Goal: Transaction & Acquisition: Book appointment/travel/reservation

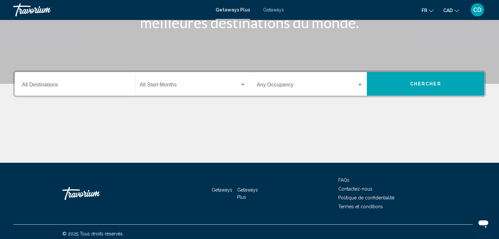
scroll to position [117, 0]
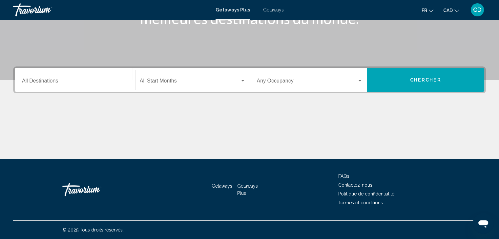
click at [54, 80] on input "Destination All Destinations" at bounding box center [75, 82] width 106 height 6
click at [40, 75] on div "Destination All Destinations" at bounding box center [75, 80] width 106 height 21
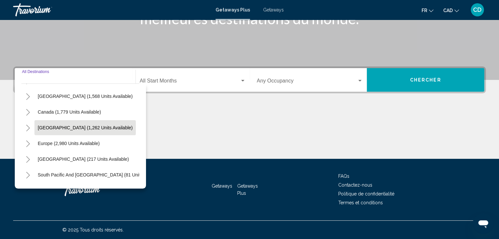
scroll to position [66, 0]
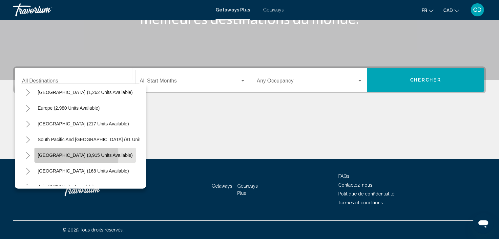
click at [56, 156] on span "South America (3,915 units available)" at bounding box center [85, 155] width 95 height 5
type input "**********"
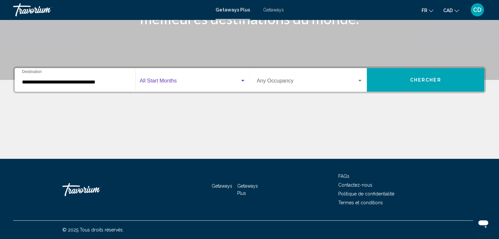
click at [157, 83] on span "Search widget" at bounding box center [190, 82] width 100 height 6
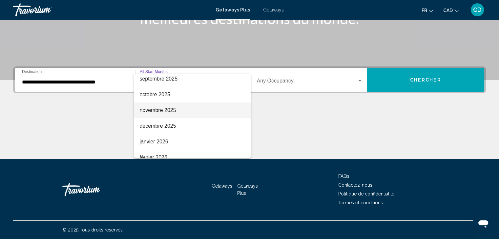
scroll to position [33, 0]
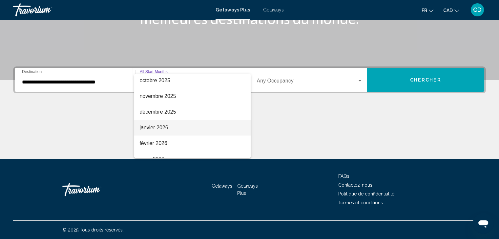
click at [155, 129] on span "janvier 2026" at bounding box center [192, 128] width 106 height 16
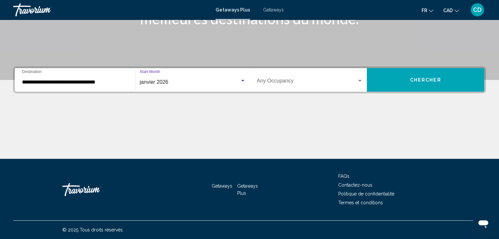
click at [304, 82] on span "Search widget" at bounding box center [307, 82] width 100 height 6
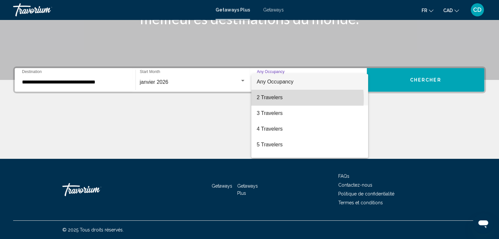
click at [289, 99] on span "2 Travelers" at bounding box center [309, 98] width 106 height 16
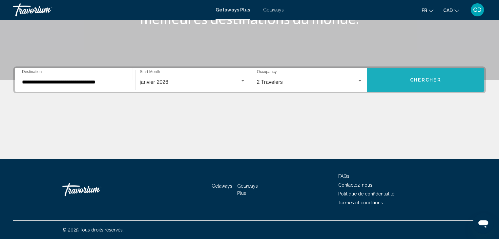
click at [424, 82] on span "Chercher" at bounding box center [425, 80] width 31 height 5
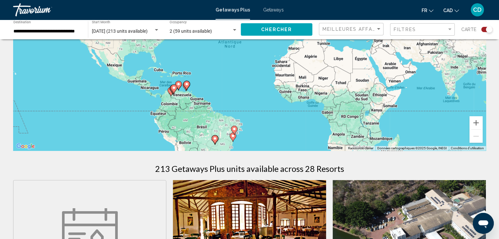
scroll to position [98, 0]
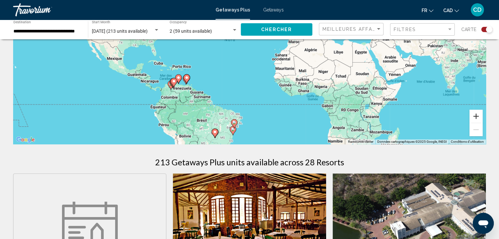
click at [476, 116] on button "Zoom avant" at bounding box center [475, 116] width 13 height 13
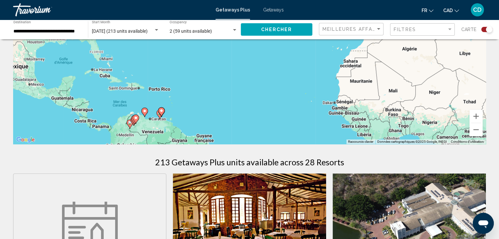
drag, startPoint x: 198, startPoint y: 106, endPoint x: 235, endPoint y: 100, distance: 37.1
click at [235, 100] on div "Pour activer le glissement avec le clavier, appuyez sur Alt+Entrée. Une fois ce…" at bounding box center [249, 46] width 472 height 197
drag, startPoint x: 474, startPoint y: 117, endPoint x: 413, endPoint y: 119, distance: 61.0
click at [474, 117] on button "Zoom avant" at bounding box center [475, 116] width 13 height 13
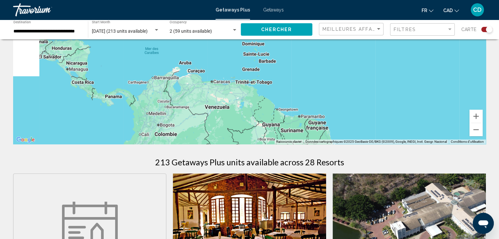
drag, startPoint x: 208, startPoint y: 118, endPoint x: 372, endPoint y: 8, distance: 198.4
click at [372, 8] on div "**********" at bounding box center [249, 21] width 499 height 239
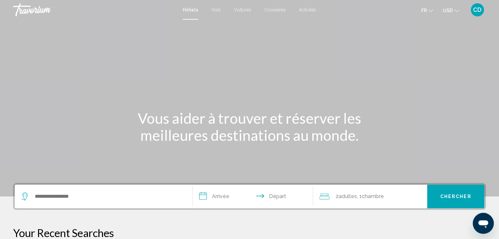
click at [454, 8] on button "USD USD ($) MXN (Mex$) CAD (Can$) GBP (£) EUR (€) AUD (A$) NZD (NZ$) CNY (CN¥)" at bounding box center [451, 11] width 16 height 10
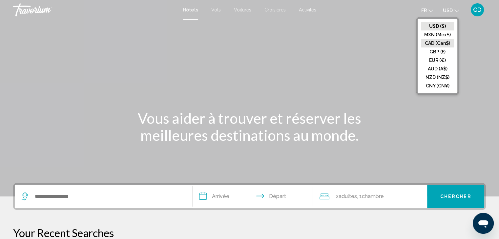
click at [429, 43] on button "CAD (Can$)" at bounding box center [437, 43] width 33 height 9
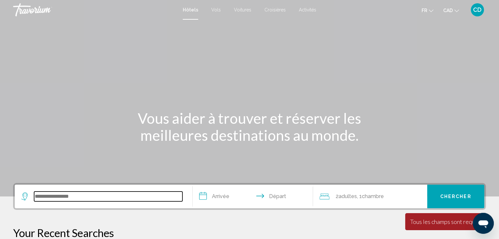
click at [53, 195] on input "Search widget" at bounding box center [108, 197] width 148 height 10
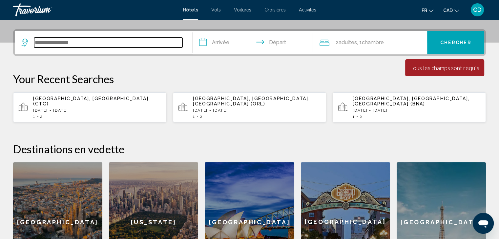
scroll to position [162, 0]
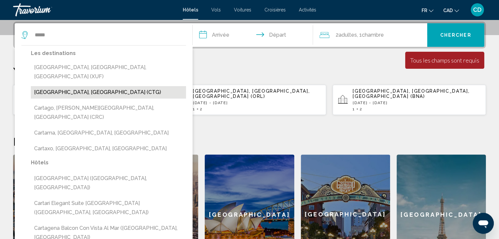
click at [72, 86] on button "[GEOGRAPHIC_DATA], [GEOGRAPHIC_DATA] (CTG)" at bounding box center [108, 92] width 155 height 12
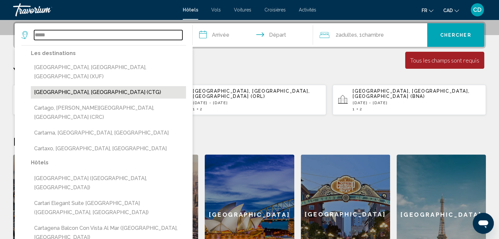
type input "**********"
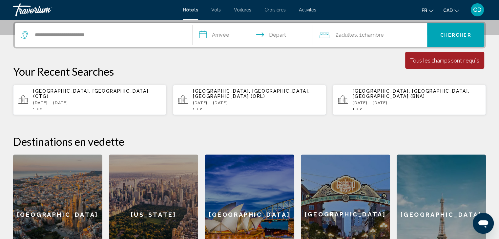
click at [222, 35] on input "**********" at bounding box center [253, 36] width 123 height 26
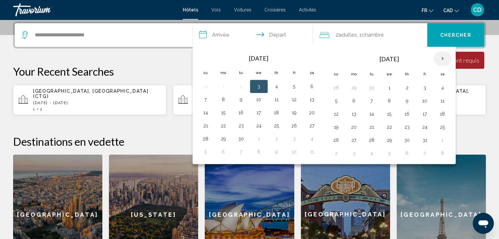
click at [439, 56] on th "Next month" at bounding box center [442, 58] width 18 height 14
click at [388, 128] on button "21" at bounding box center [389, 127] width 10 height 9
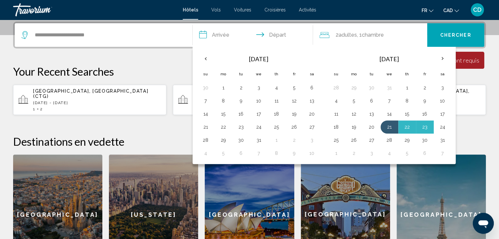
drag, startPoint x: 440, startPoint y: 126, endPoint x: 434, endPoint y: 128, distance: 6.5
click at [440, 126] on button "24" at bounding box center [442, 127] width 10 height 9
type input "**********"
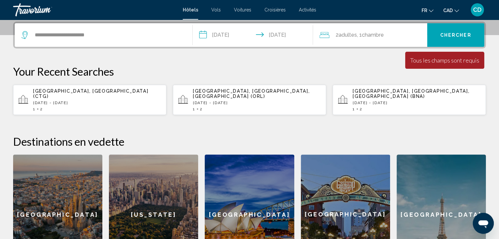
click at [451, 36] on span "Chercher" at bounding box center [455, 35] width 31 height 5
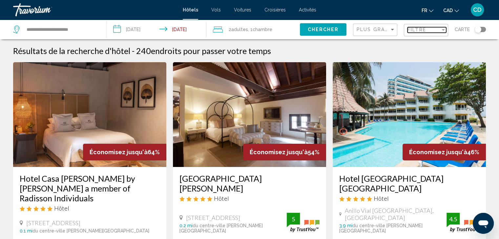
click at [428, 31] on div "Filtre" at bounding box center [423, 29] width 33 height 5
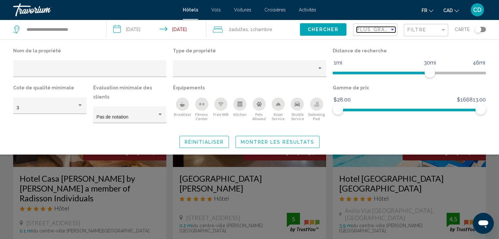
click at [374, 31] on span "Plus grandes économies" at bounding box center [395, 29] width 78 height 5
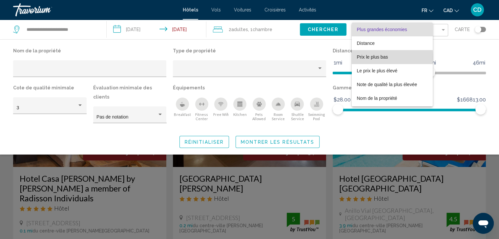
click at [369, 57] on span "Prix le plus bas" at bounding box center [372, 56] width 31 height 5
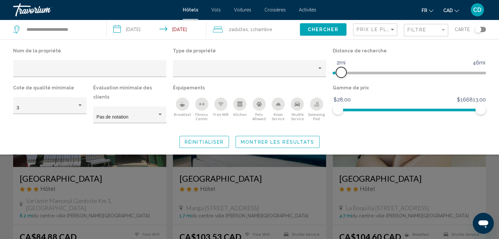
drag, startPoint x: 428, startPoint y: 71, endPoint x: 342, endPoint y: 72, distance: 85.6
click at [342, 72] on span "Hotel Filters" at bounding box center [341, 72] width 10 height 10
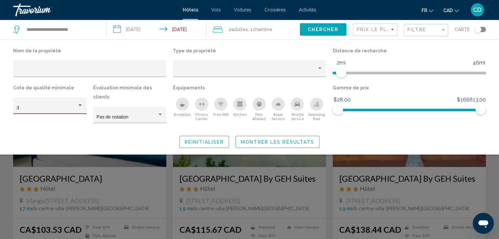
click at [80, 107] on div "Hotel Filters" at bounding box center [80, 105] width 6 height 5
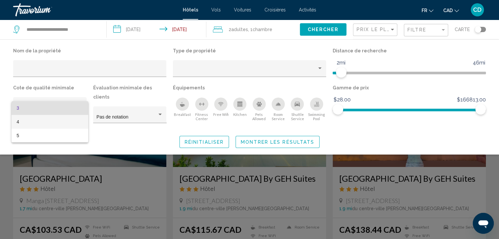
click at [58, 122] on span "4" at bounding box center [50, 122] width 66 height 14
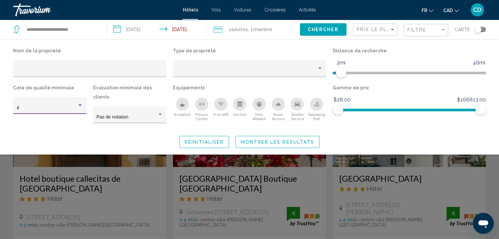
click at [179, 104] on div "Breakfast" at bounding box center [182, 104] width 13 height 13
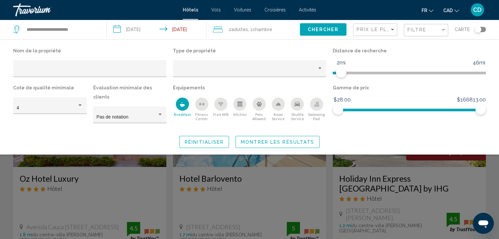
click at [254, 140] on span "Montrer les résultats" at bounding box center [277, 142] width 73 height 5
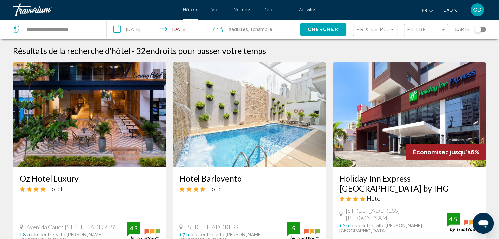
click at [73, 108] on img "Main content" at bounding box center [89, 114] width 153 height 105
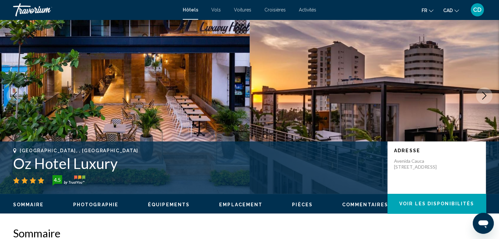
scroll to position [33, 0]
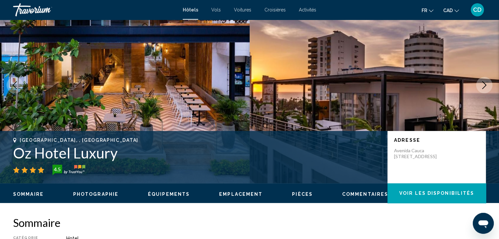
click at [105, 193] on span "Photographie" at bounding box center [95, 194] width 45 height 5
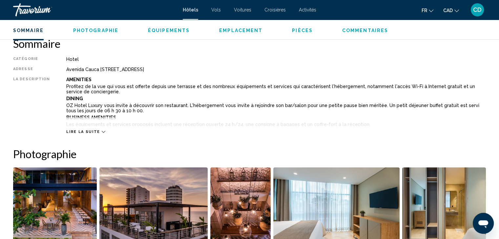
scroll to position [320, 0]
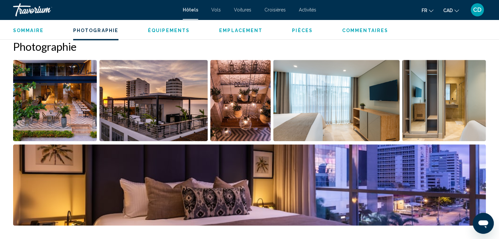
click at [58, 104] on img "Open full-screen image slider" at bounding box center [55, 100] width 84 height 81
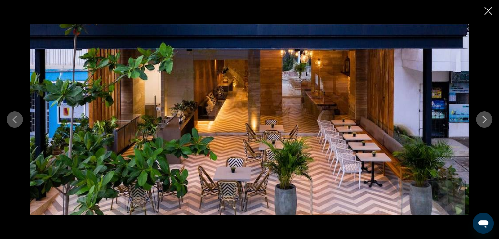
click at [486, 119] on icon "Next image" at bounding box center [484, 120] width 8 height 8
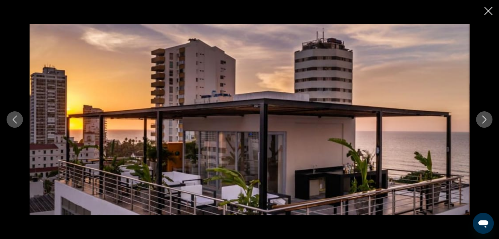
click at [486, 119] on icon "Next image" at bounding box center [484, 120] width 8 height 8
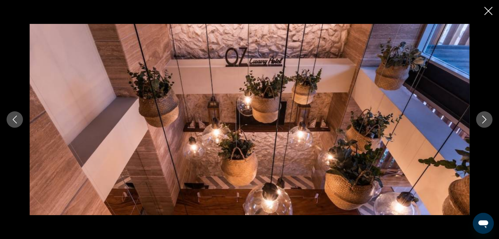
click at [12, 121] on icon "Previous image" at bounding box center [15, 120] width 8 height 8
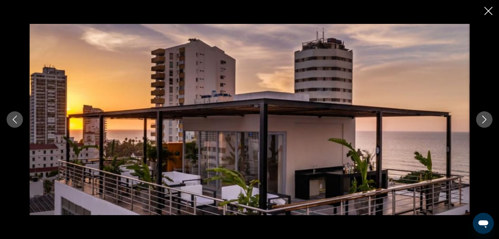
click at [481, 123] on icon "Next image" at bounding box center [484, 120] width 8 height 8
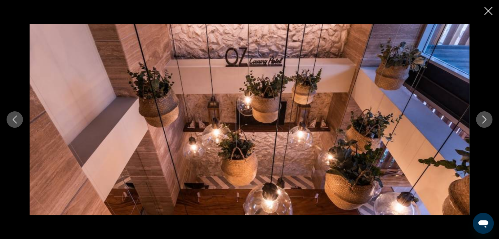
click at [480, 123] on icon "Next image" at bounding box center [484, 120] width 8 height 8
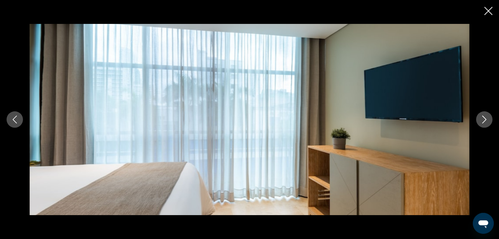
click at [480, 123] on icon "Next image" at bounding box center [484, 120] width 8 height 8
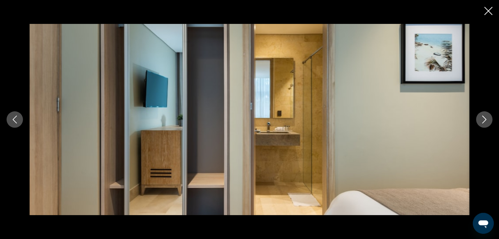
click at [480, 123] on icon "Next image" at bounding box center [484, 120] width 8 height 8
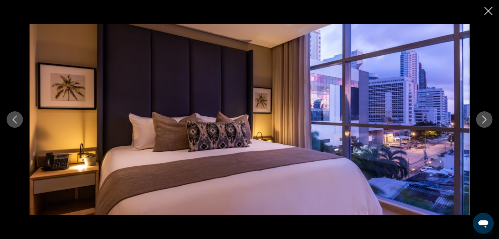
click at [480, 123] on icon "Next image" at bounding box center [484, 120] width 8 height 8
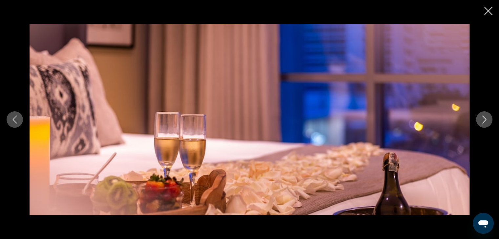
click at [480, 123] on icon "Next image" at bounding box center [484, 120] width 8 height 8
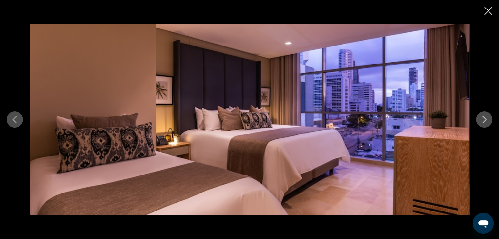
click at [480, 123] on icon "Next image" at bounding box center [484, 120] width 8 height 8
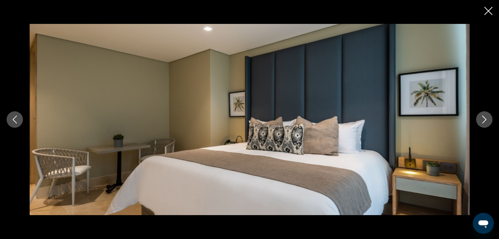
click at [480, 123] on icon "Next image" at bounding box center [484, 120] width 8 height 8
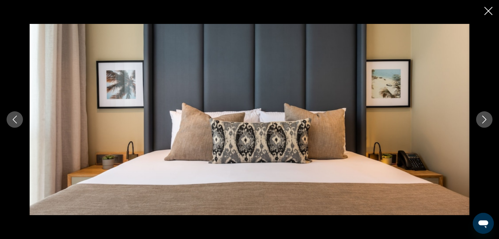
click at [480, 123] on icon "Next image" at bounding box center [484, 120] width 8 height 8
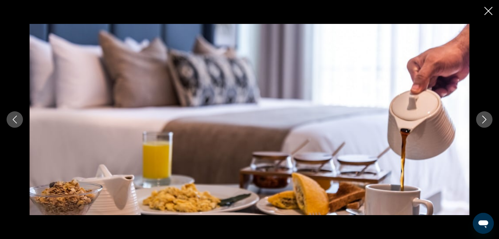
click at [480, 123] on icon "Next image" at bounding box center [484, 120] width 8 height 8
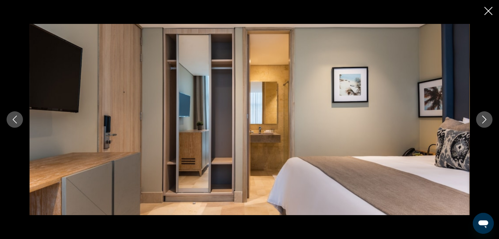
click at [480, 123] on icon "Next image" at bounding box center [484, 120] width 8 height 8
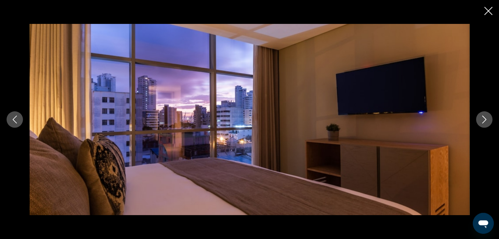
click at [480, 123] on icon "Next image" at bounding box center [484, 120] width 8 height 8
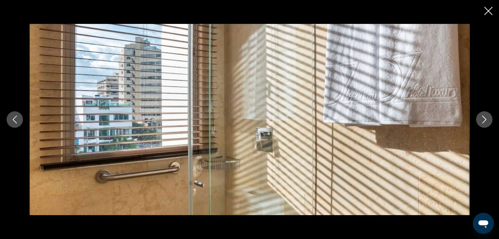
click at [480, 123] on icon "Next image" at bounding box center [484, 120] width 8 height 8
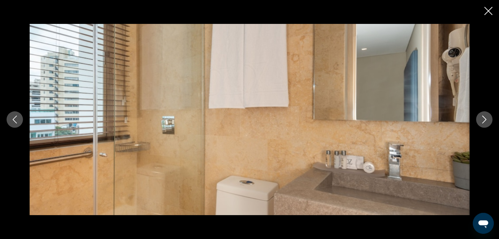
click at [480, 123] on icon "Next image" at bounding box center [484, 120] width 8 height 8
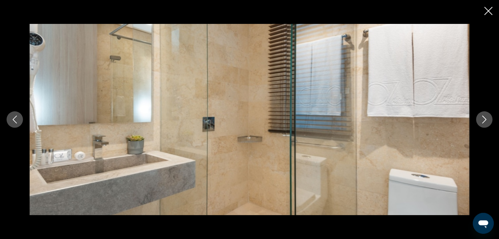
click at [480, 123] on icon "Next image" at bounding box center [484, 120] width 8 height 8
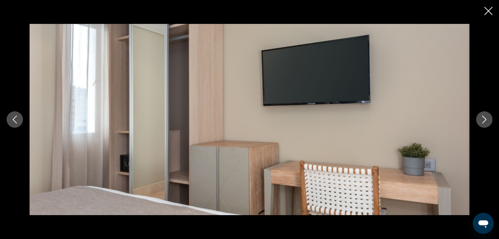
click at [480, 123] on icon "Next image" at bounding box center [484, 120] width 8 height 8
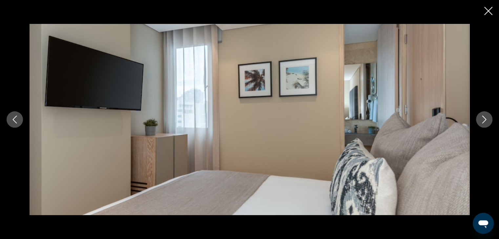
click at [480, 123] on icon "Next image" at bounding box center [484, 120] width 8 height 8
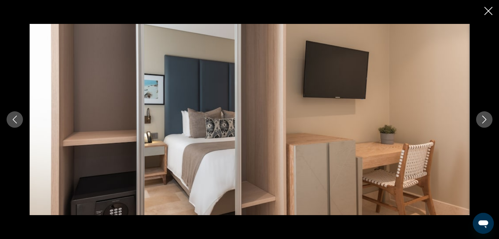
click at [480, 123] on icon "Next image" at bounding box center [484, 120] width 8 height 8
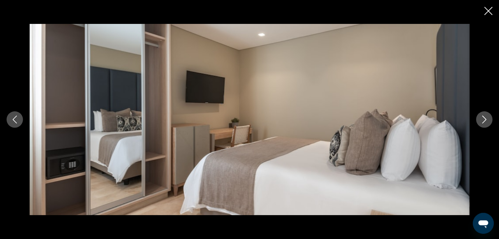
click at [480, 123] on icon "Next image" at bounding box center [484, 120] width 8 height 8
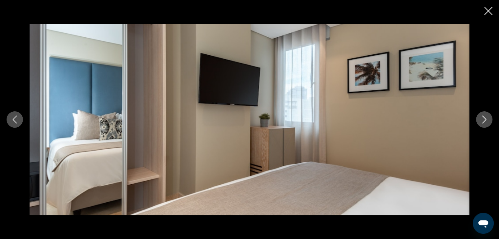
click at [480, 123] on icon "Next image" at bounding box center [484, 120] width 8 height 8
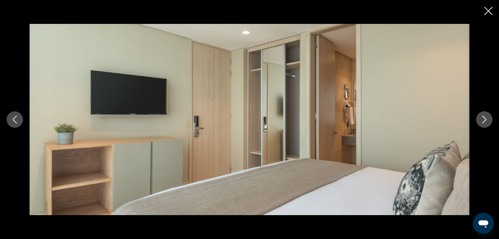
click at [480, 123] on icon "Next image" at bounding box center [484, 120] width 8 height 8
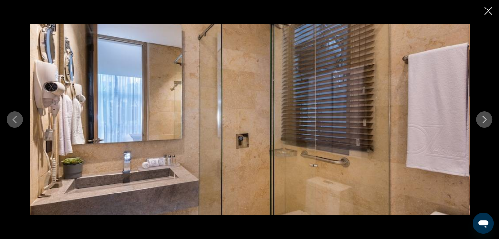
click at [480, 123] on icon "Next image" at bounding box center [484, 120] width 8 height 8
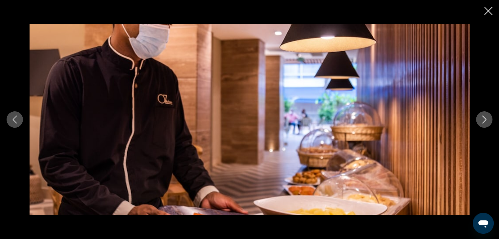
click at [480, 123] on icon "Next image" at bounding box center [484, 120] width 8 height 8
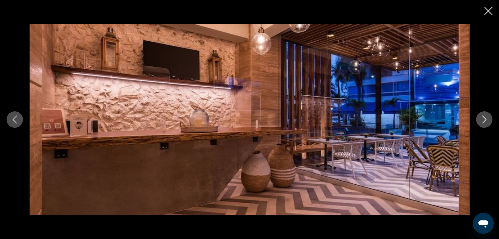
click at [480, 123] on icon "Next image" at bounding box center [484, 120] width 8 height 8
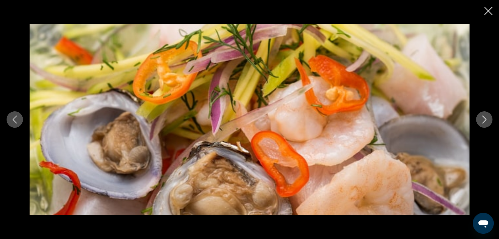
click at [480, 123] on icon "Next image" at bounding box center [484, 120] width 8 height 8
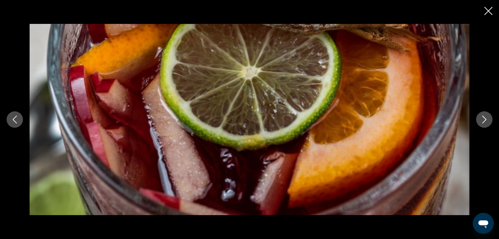
click at [480, 123] on icon "Next image" at bounding box center [484, 120] width 8 height 8
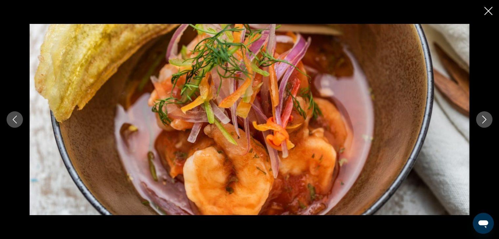
click at [480, 123] on icon "Next image" at bounding box center [484, 120] width 8 height 8
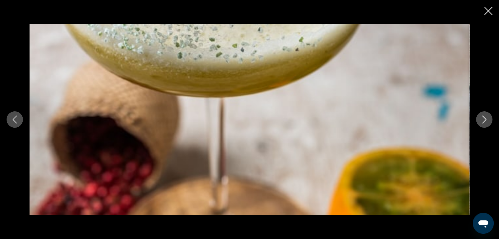
click at [480, 123] on icon "Next image" at bounding box center [484, 120] width 8 height 8
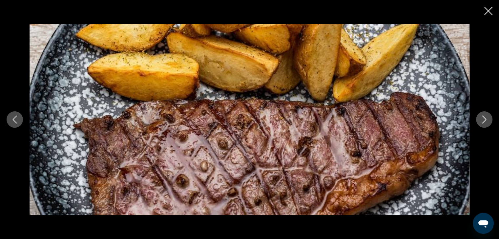
click at [480, 123] on icon "Next image" at bounding box center [484, 120] width 8 height 8
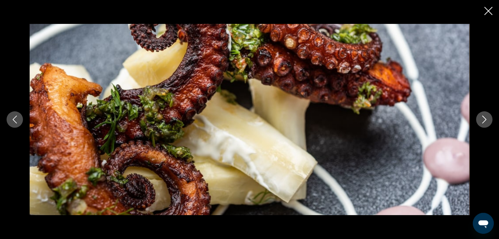
click at [480, 123] on icon "Next image" at bounding box center [484, 120] width 8 height 8
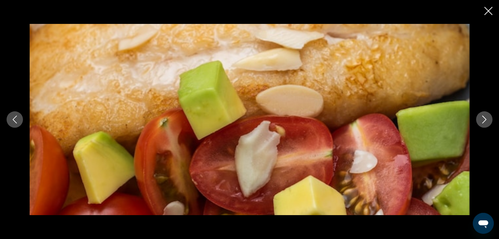
click at [480, 123] on icon "Next image" at bounding box center [484, 120] width 8 height 8
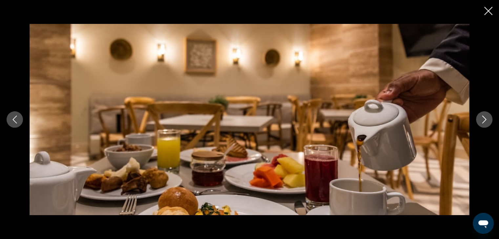
click at [480, 123] on icon "Next image" at bounding box center [484, 120] width 8 height 8
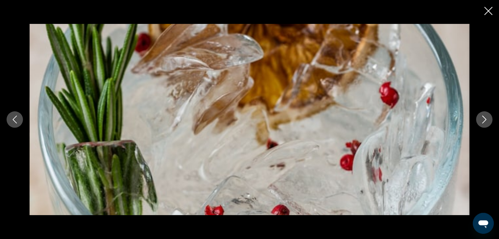
click at [480, 123] on icon "Next image" at bounding box center [484, 120] width 8 height 8
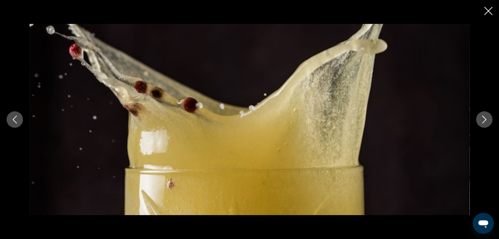
click at [480, 123] on icon "Next image" at bounding box center [484, 120] width 8 height 8
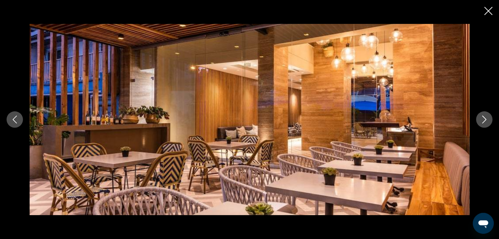
click at [480, 123] on icon "Next image" at bounding box center [484, 120] width 8 height 8
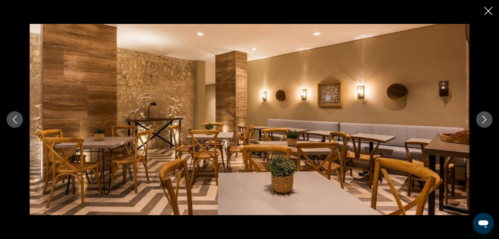
click at [480, 123] on icon "Next image" at bounding box center [484, 120] width 8 height 8
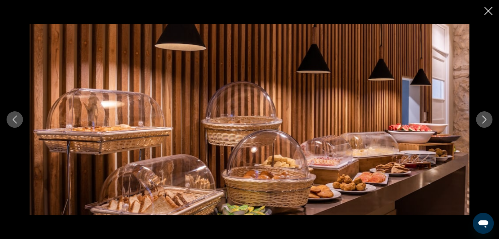
click at [480, 123] on icon "Next image" at bounding box center [484, 120] width 8 height 8
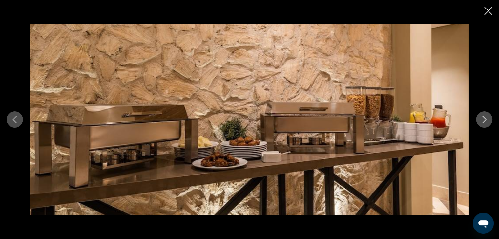
click at [480, 123] on icon "Next image" at bounding box center [484, 120] width 8 height 8
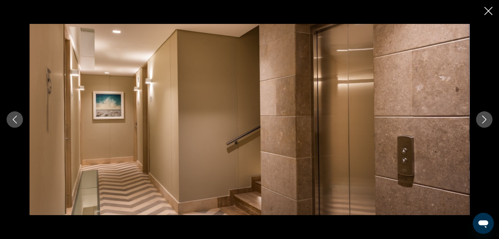
click at [480, 123] on icon "Next image" at bounding box center [484, 120] width 8 height 8
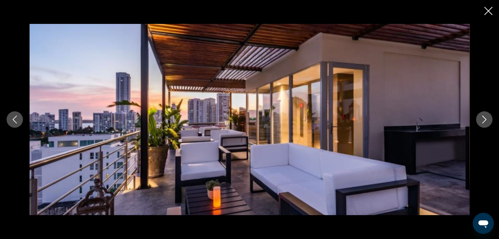
click at [480, 123] on icon "Next image" at bounding box center [484, 120] width 8 height 8
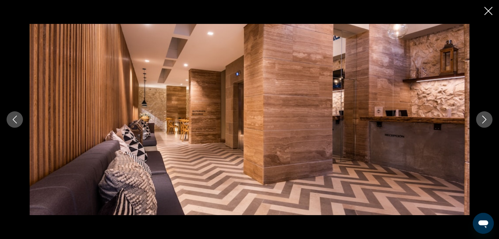
click at [480, 123] on icon "Next image" at bounding box center [484, 120] width 8 height 8
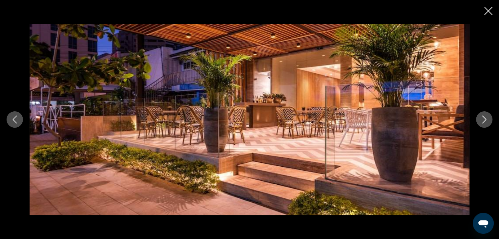
click at [480, 123] on icon "Next image" at bounding box center [484, 120] width 8 height 8
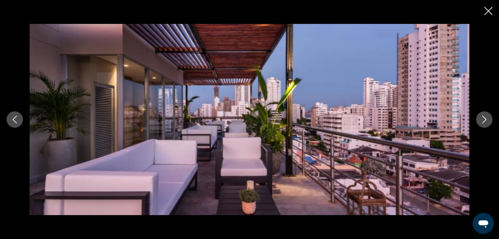
click at [480, 123] on icon "Next image" at bounding box center [484, 120] width 8 height 8
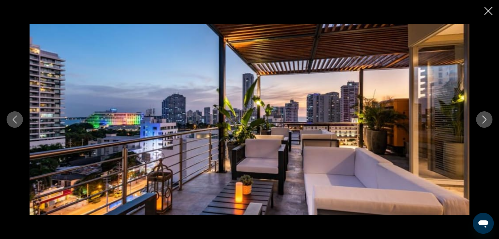
click at [480, 123] on icon "Next image" at bounding box center [484, 120] width 8 height 8
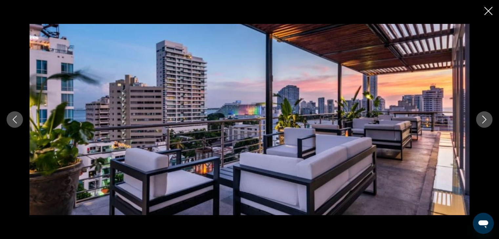
click at [480, 123] on icon "Next image" at bounding box center [484, 120] width 8 height 8
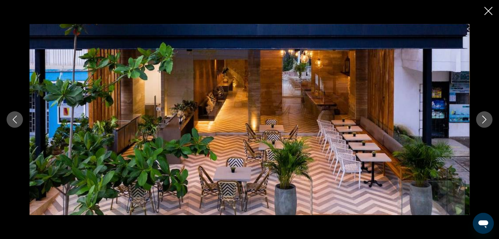
click at [486, 13] on icon "Close slideshow" at bounding box center [488, 11] width 8 height 8
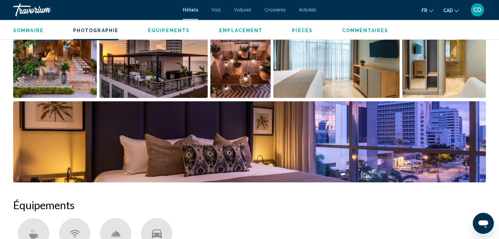
scroll to position [484, 0]
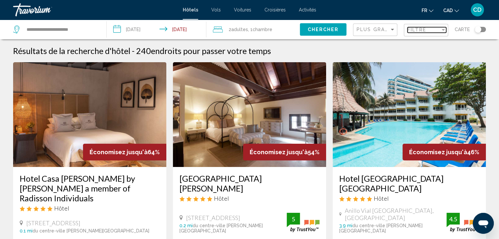
drag, startPoint x: 422, startPoint y: 30, endPoint x: 408, endPoint y: 37, distance: 15.7
click at [422, 30] on span "Filtre" at bounding box center [416, 29] width 19 height 5
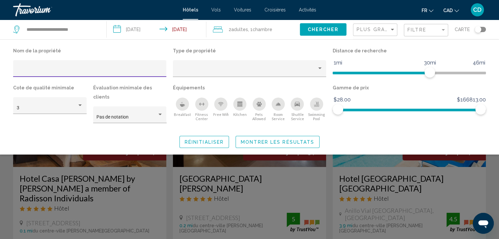
click at [378, 33] on div "Plus grandes économies" at bounding box center [375, 30] width 39 height 12
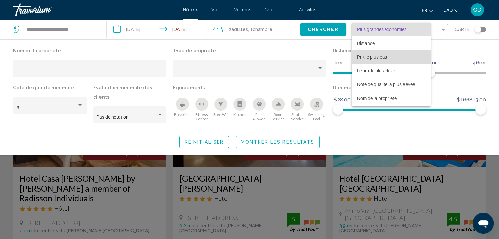
click at [373, 55] on span "Prix le plus bas" at bounding box center [372, 56] width 30 height 5
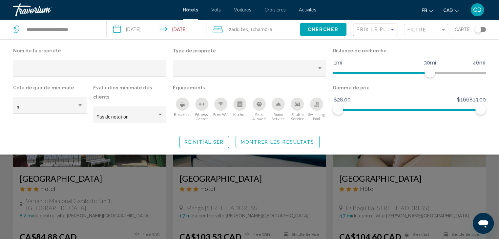
click at [180, 105] on icon "Breakfast" at bounding box center [182, 105] width 5 height 3
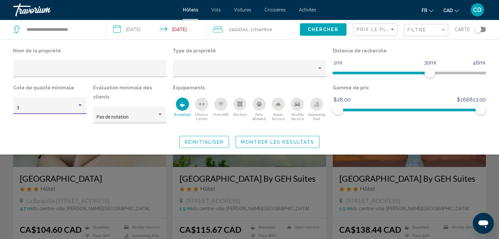
click at [78, 104] on div "Hotel Filters" at bounding box center [80, 105] width 6 height 5
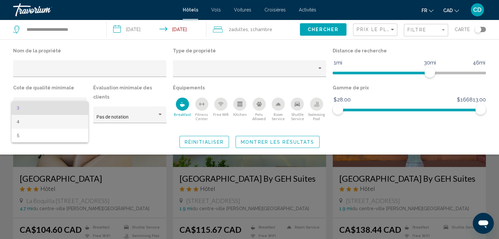
click at [49, 120] on span "4" at bounding box center [50, 122] width 66 height 14
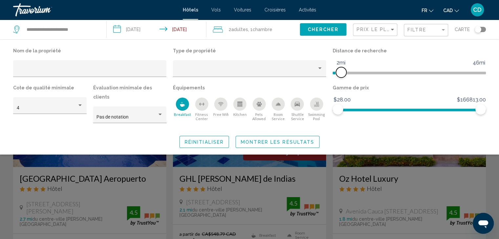
drag, startPoint x: 430, startPoint y: 69, endPoint x: 342, endPoint y: 68, distance: 88.2
click at [342, 68] on span "Hotel Filters" at bounding box center [341, 72] width 10 height 10
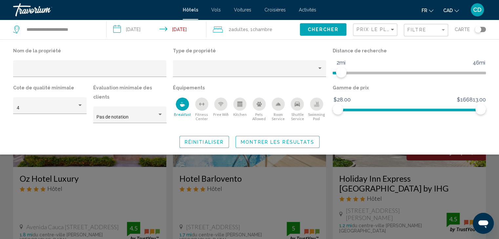
click at [287, 140] on span "Montrer les résultats" at bounding box center [277, 142] width 73 height 5
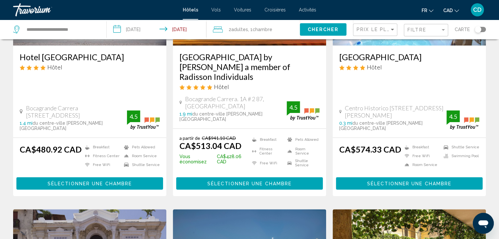
scroll to position [328, 0]
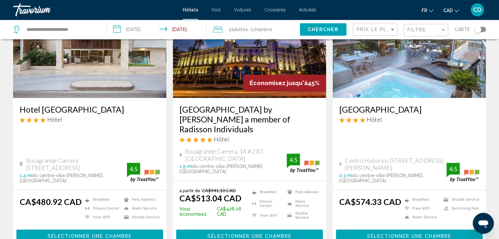
click at [85, 57] on img "Main content" at bounding box center [89, 45] width 153 height 105
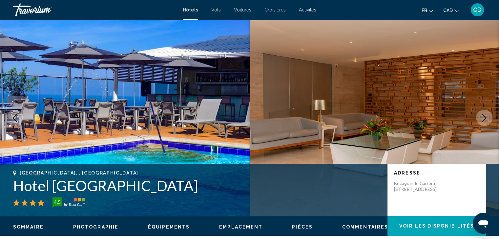
click at [104, 226] on span "Photographie" at bounding box center [95, 227] width 45 height 5
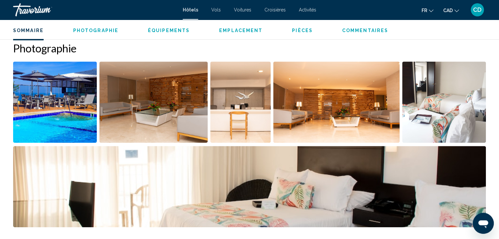
scroll to position [320, 0]
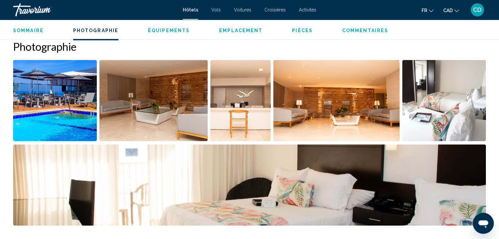
click at [40, 115] on img "Open full-screen image slider" at bounding box center [55, 100] width 84 height 81
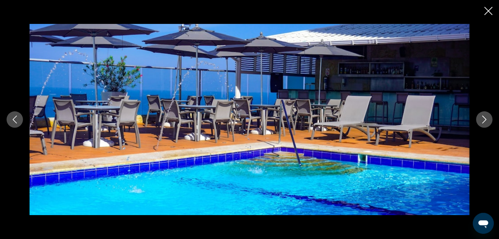
click at [486, 116] on icon "Next image" at bounding box center [484, 120] width 8 height 8
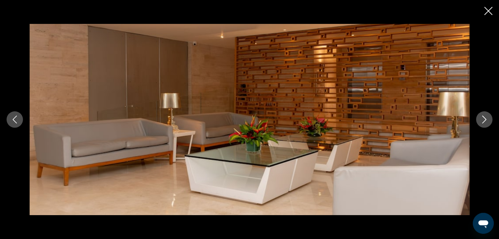
click at [486, 116] on icon "Next image" at bounding box center [484, 120] width 8 height 8
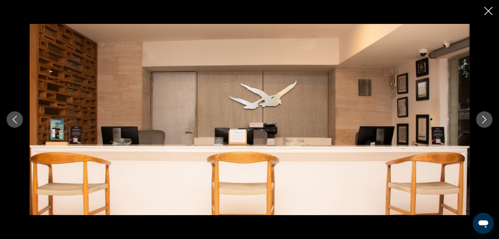
click at [486, 116] on icon "Next image" at bounding box center [484, 120] width 8 height 8
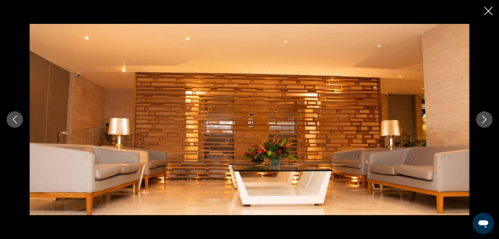
click at [486, 116] on icon "Next image" at bounding box center [484, 120] width 8 height 8
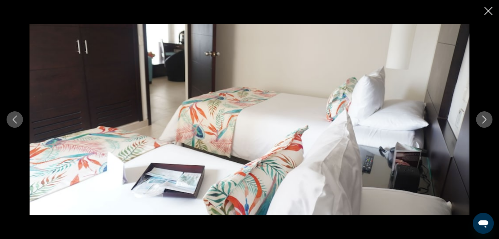
click at [486, 116] on icon "Next image" at bounding box center [484, 120] width 8 height 8
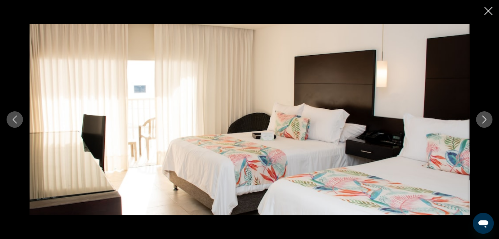
click at [486, 116] on icon "Next image" at bounding box center [484, 120] width 8 height 8
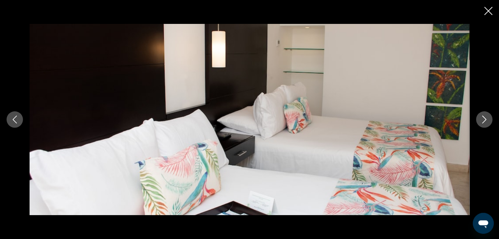
click at [486, 116] on icon "Next image" at bounding box center [484, 120] width 8 height 8
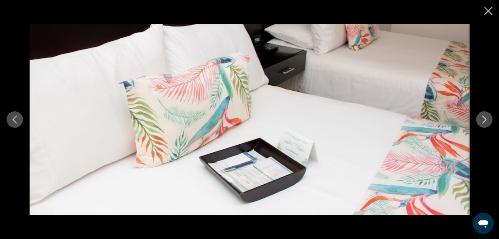
click at [486, 116] on icon "Next image" at bounding box center [484, 120] width 8 height 8
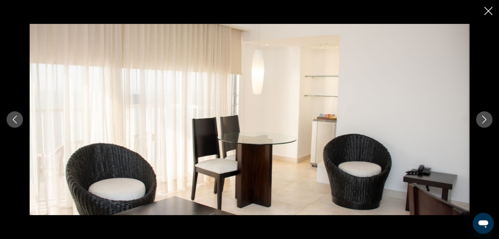
click at [486, 116] on icon "Next image" at bounding box center [484, 120] width 8 height 8
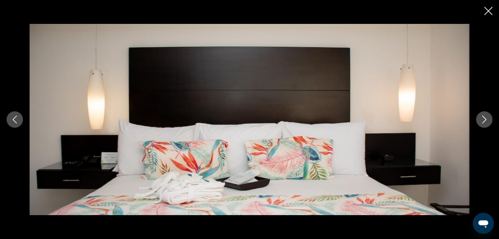
click at [486, 116] on icon "Next image" at bounding box center [484, 120] width 8 height 8
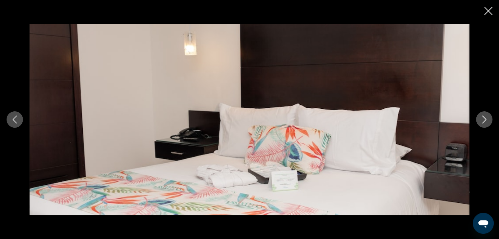
click at [486, 116] on icon "Next image" at bounding box center [484, 120] width 8 height 8
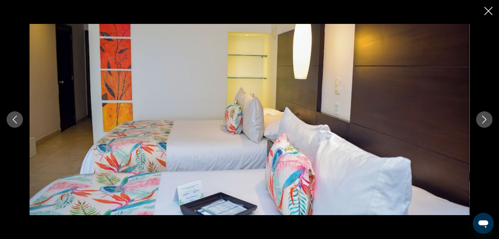
click at [486, 116] on icon "Next image" at bounding box center [484, 120] width 8 height 8
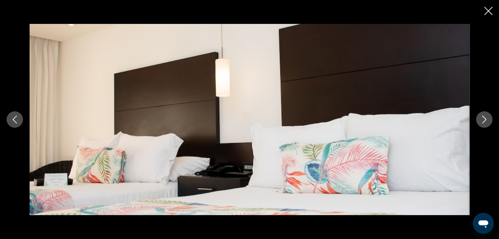
click at [486, 116] on icon "Next image" at bounding box center [484, 120] width 8 height 8
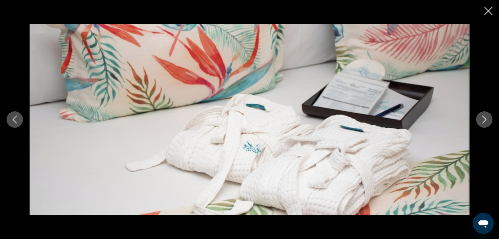
click at [486, 116] on icon "Next image" at bounding box center [484, 120] width 8 height 8
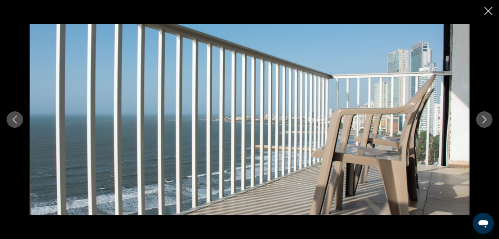
click at [486, 116] on icon "Next image" at bounding box center [484, 120] width 8 height 8
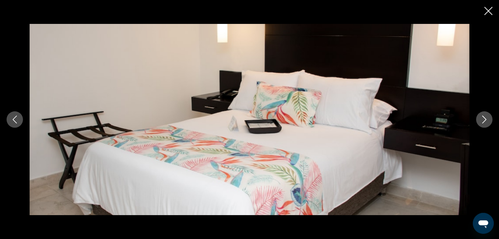
click at [486, 116] on icon "Next image" at bounding box center [484, 120] width 8 height 8
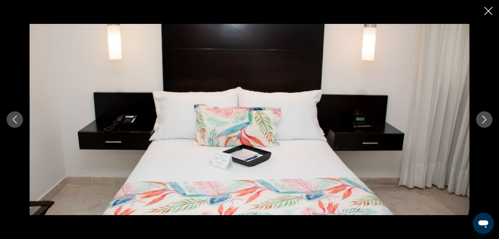
click at [13, 116] on icon "Previous image" at bounding box center [15, 120] width 8 height 8
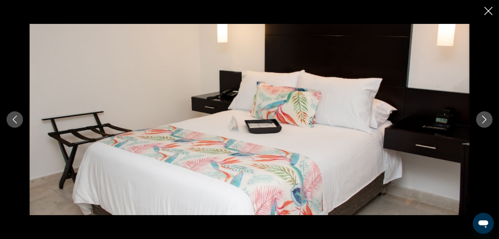
click at [13, 116] on icon "Previous image" at bounding box center [15, 120] width 8 height 8
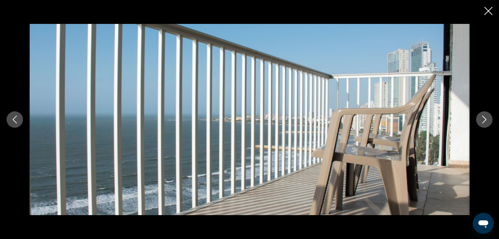
click at [484, 121] on icon "Next image" at bounding box center [484, 120] width 4 height 8
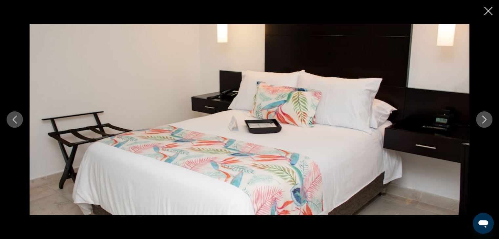
click at [484, 121] on icon "Next image" at bounding box center [484, 120] width 4 height 8
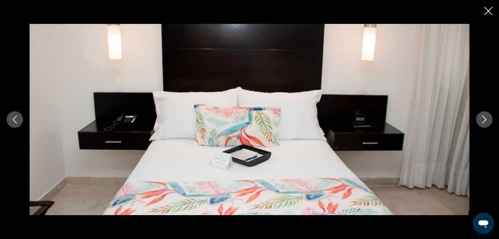
click at [484, 121] on icon "Next image" at bounding box center [484, 120] width 4 height 8
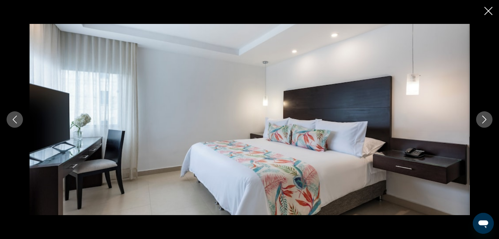
click at [484, 121] on icon "Next image" at bounding box center [484, 120] width 4 height 8
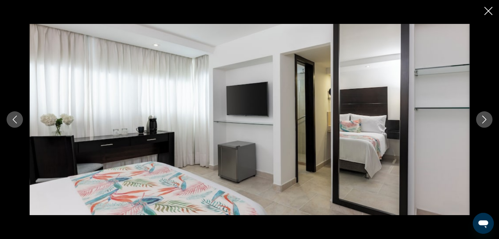
click at [484, 121] on icon "Next image" at bounding box center [484, 120] width 4 height 8
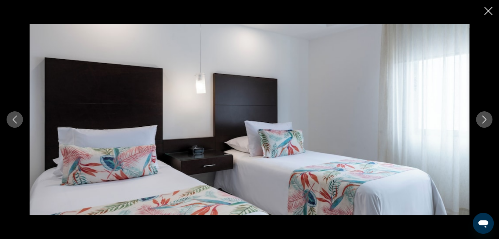
click at [484, 121] on icon "Next image" at bounding box center [484, 120] width 4 height 8
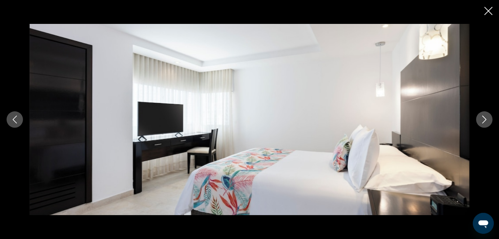
click at [484, 121] on icon "Next image" at bounding box center [484, 120] width 4 height 8
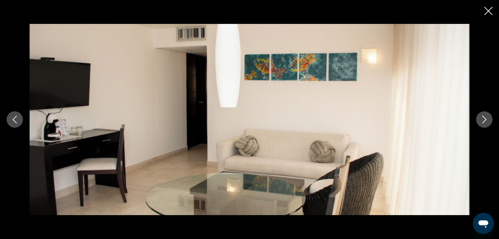
click at [484, 121] on icon "Next image" at bounding box center [484, 120] width 4 height 8
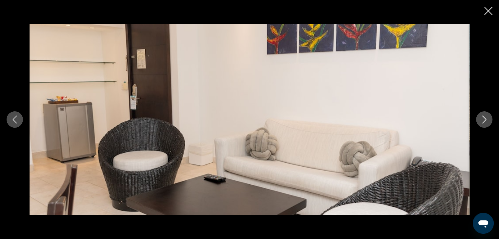
click at [484, 121] on icon "Next image" at bounding box center [484, 120] width 4 height 8
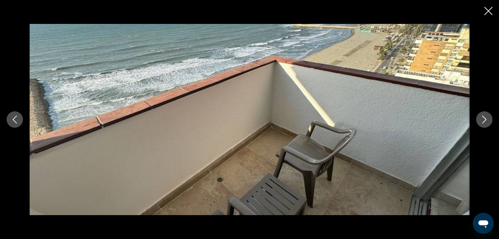
click at [484, 121] on icon "Next image" at bounding box center [484, 120] width 4 height 8
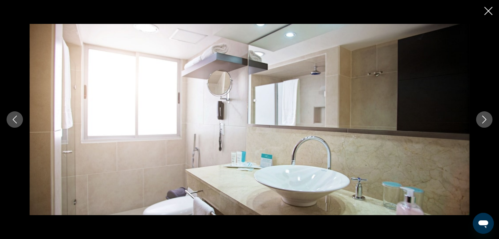
click at [484, 121] on icon "Next image" at bounding box center [484, 120] width 4 height 8
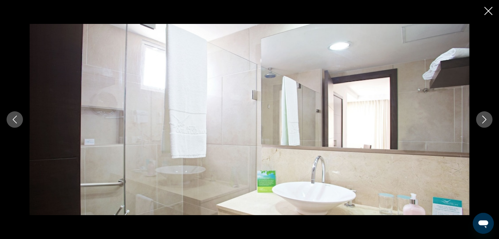
click at [484, 121] on icon "Next image" at bounding box center [484, 120] width 4 height 8
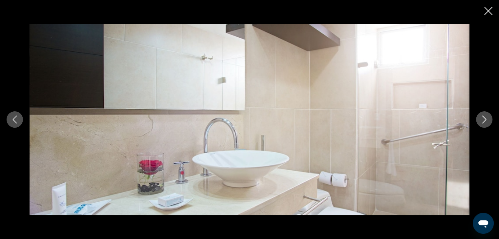
click at [484, 121] on icon "Next image" at bounding box center [484, 120] width 4 height 8
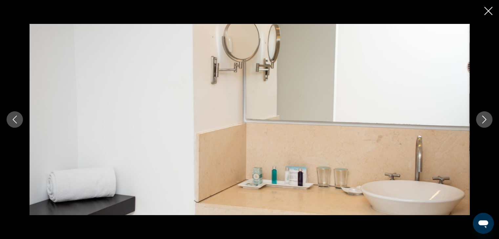
click at [484, 121] on icon "Next image" at bounding box center [484, 120] width 4 height 8
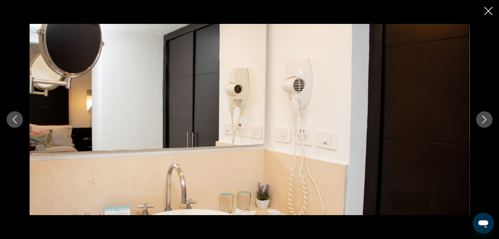
click at [484, 121] on icon "Next image" at bounding box center [484, 120] width 4 height 8
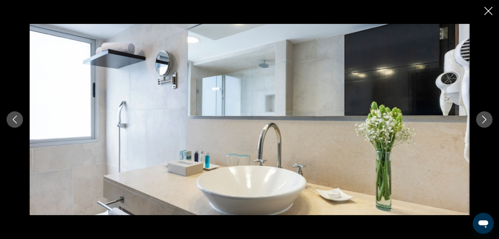
click at [484, 121] on icon "Next image" at bounding box center [484, 120] width 4 height 8
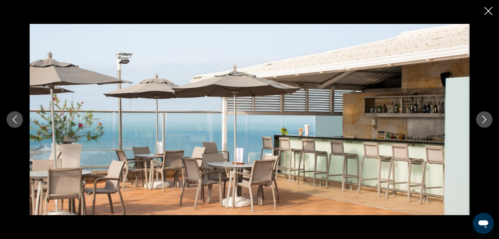
click at [484, 121] on icon "Next image" at bounding box center [484, 120] width 4 height 8
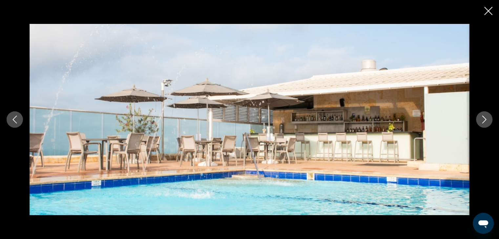
click at [484, 121] on icon "Next image" at bounding box center [484, 120] width 4 height 8
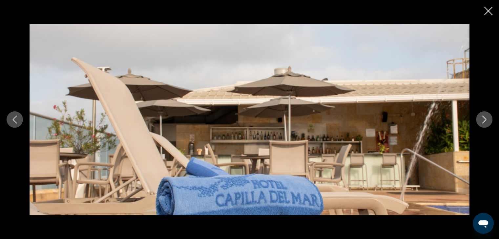
click at [484, 121] on icon "Next image" at bounding box center [484, 120] width 4 height 8
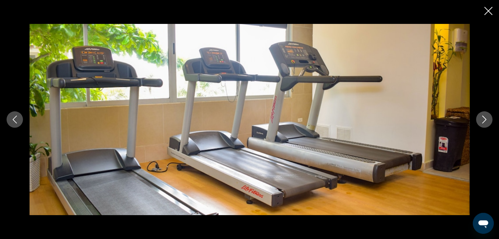
click at [484, 121] on icon "Next image" at bounding box center [484, 120] width 4 height 8
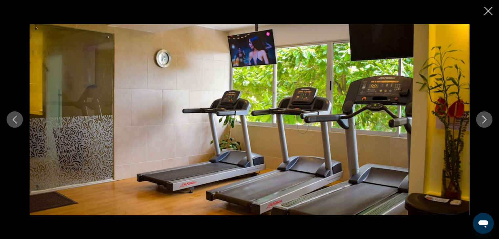
click at [484, 121] on icon "Next image" at bounding box center [484, 120] width 4 height 8
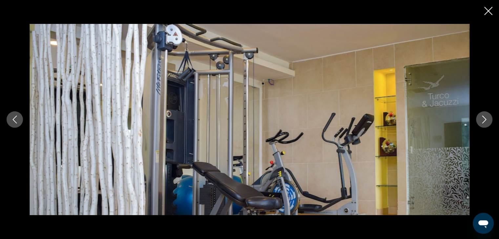
click at [484, 121] on icon "Next image" at bounding box center [484, 120] width 4 height 8
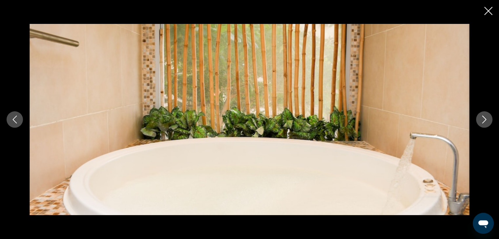
click at [484, 121] on icon "Next image" at bounding box center [484, 120] width 4 height 8
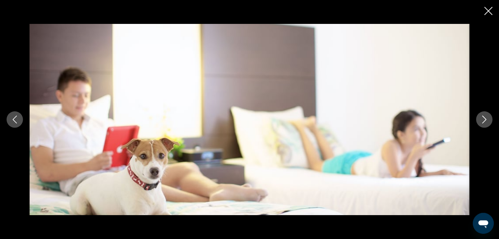
click at [484, 121] on icon "Next image" at bounding box center [484, 120] width 4 height 8
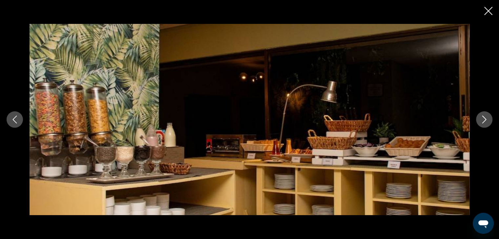
click at [484, 121] on icon "Next image" at bounding box center [484, 120] width 4 height 8
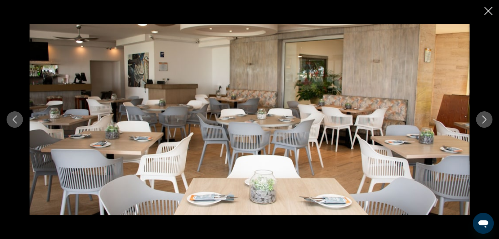
click at [484, 121] on icon "Next image" at bounding box center [484, 120] width 4 height 8
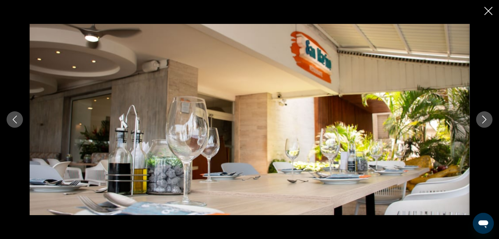
click at [484, 121] on icon "Next image" at bounding box center [484, 120] width 4 height 8
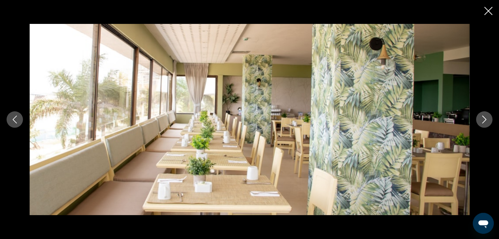
click at [484, 121] on icon "Next image" at bounding box center [484, 120] width 4 height 8
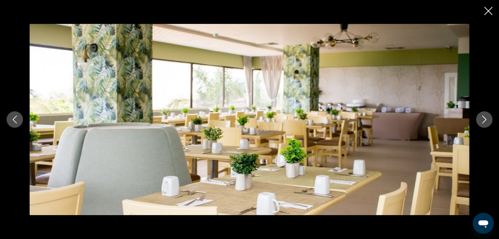
click at [487, 13] on icon "Close slideshow" at bounding box center [488, 11] width 8 height 8
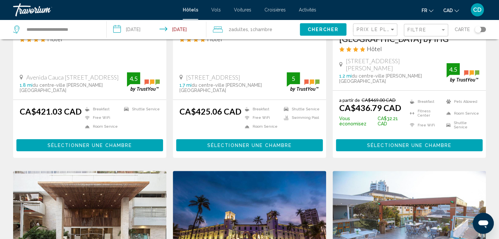
scroll to position [197, 0]
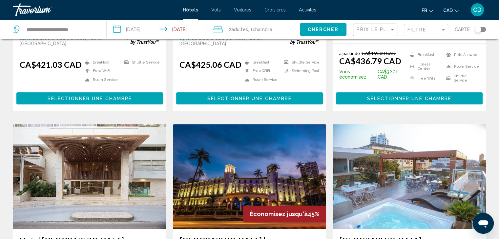
click at [381, 151] on img "Main content" at bounding box center [408, 176] width 153 height 105
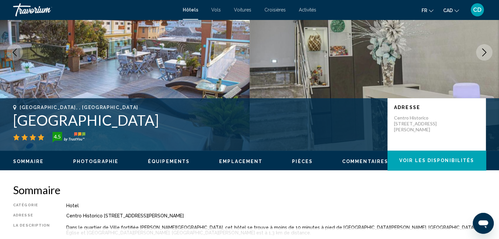
click at [103, 160] on span "Photographie" at bounding box center [95, 161] width 45 height 5
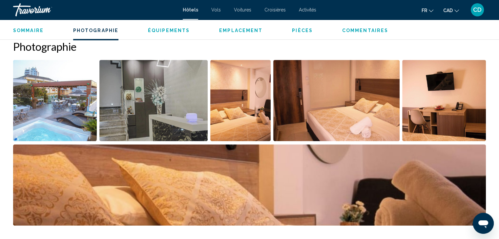
scroll to position [285, 0]
click at [66, 109] on img "Open full-screen image slider" at bounding box center [55, 100] width 84 height 81
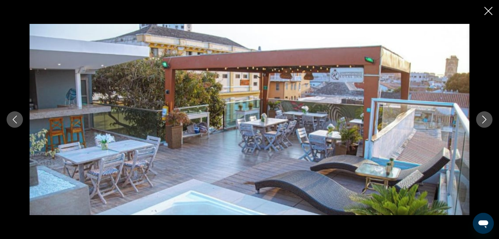
click at [479, 116] on button "Next image" at bounding box center [484, 119] width 16 height 16
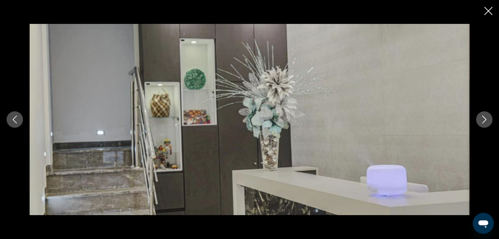
click at [479, 116] on button "Next image" at bounding box center [484, 119] width 16 height 16
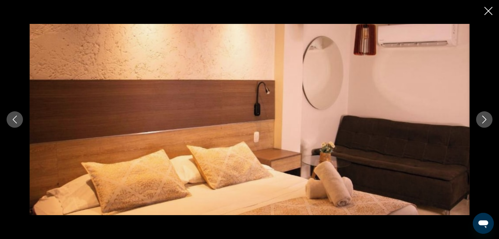
click at [479, 116] on button "Next image" at bounding box center [484, 119] width 16 height 16
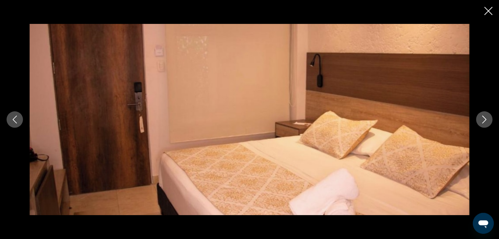
click at [479, 116] on button "Next image" at bounding box center [484, 119] width 16 height 16
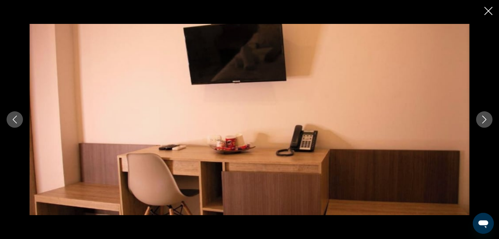
click at [479, 116] on button "Next image" at bounding box center [484, 119] width 16 height 16
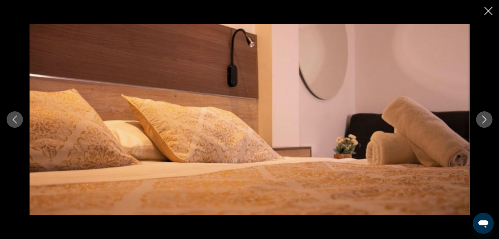
click at [479, 116] on button "Next image" at bounding box center [484, 119] width 16 height 16
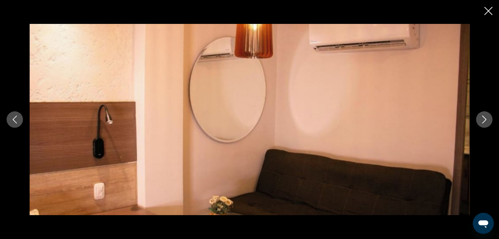
click at [479, 116] on button "Next image" at bounding box center [484, 119] width 16 height 16
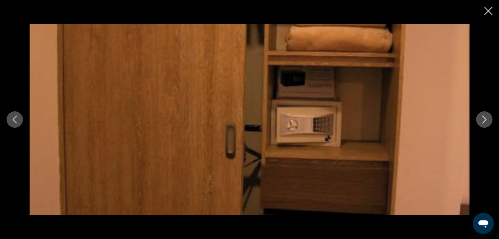
click at [479, 116] on button "Next image" at bounding box center [484, 119] width 16 height 16
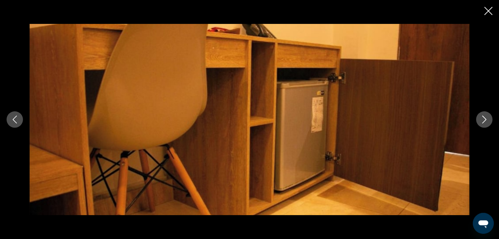
click at [479, 116] on button "Next image" at bounding box center [484, 119] width 16 height 16
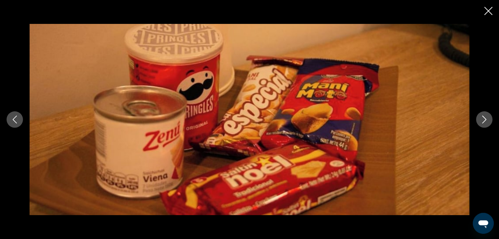
click at [479, 116] on button "Next image" at bounding box center [484, 119] width 16 height 16
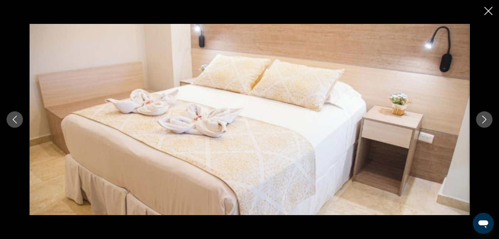
click at [479, 116] on button "Next image" at bounding box center [484, 119] width 16 height 16
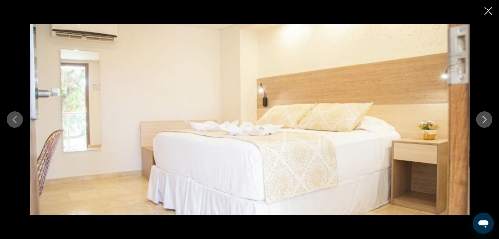
click at [479, 116] on button "Next image" at bounding box center [484, 119] width 16 height 16
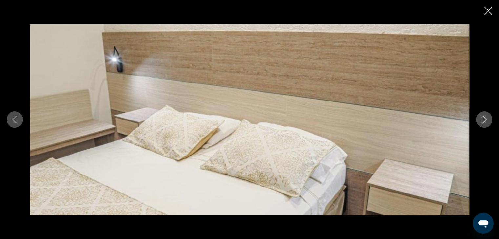
click at [479, 116] on button "Next image" at bounding box center [484, 119] width 16 height 16
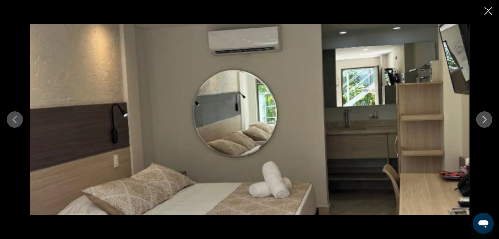
click at [479, 116] on button "Next image" at bounding box center [484, 119] width 16 height 16
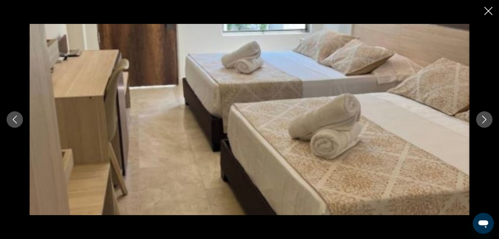
click at [479, 116] on button "Next image" at bounding box center [484, 119] width 16 height 16
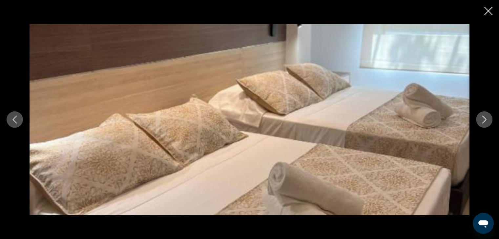
click at [479, 116] on button "Next image" at bounding box center [484, 119] width 16 height 16
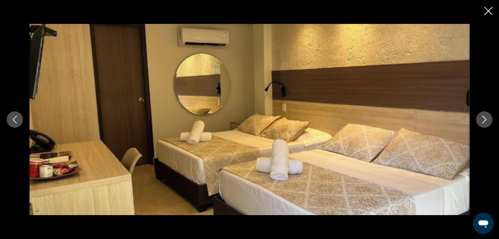
click at [479, 116] on button "Next image" at bounding box center [484, 119] width 16 height 16
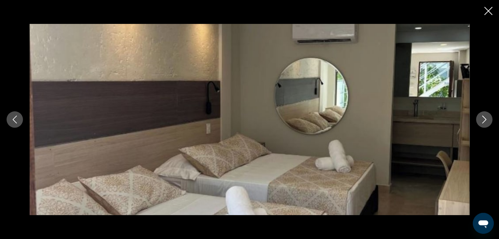
click at [479, 116] on button "Next image" at bounding box center [484, 119] width 16 height 16
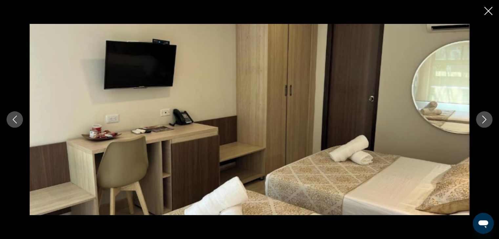
click at [479, 116] on button "Next image" at bounding box center [484, 119] width 16 height 16
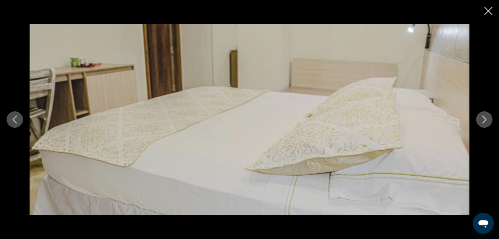
click at [479, 116] on button "Next image" at bounding box center [484, 119] width 16 height 16
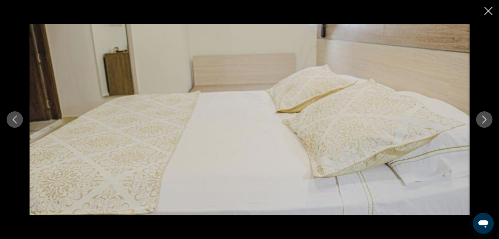
click at [479, 116] on button "Next image" at bounding box center [484, 119] width 16 height 16
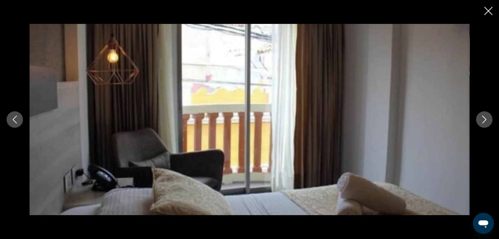
click at [479, 116] on button "Next image" at bounding box center [484, 119] width 16 height 16
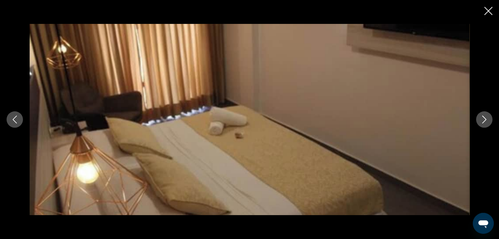
click at [479, 116] on button "Next image" at bounding box center [484, 119] width 16 height 16
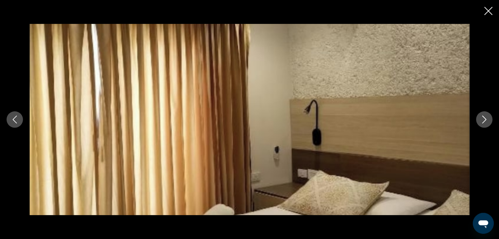
click at [479, 116] on button "Next image" at bounding box center [484, 119] width 16 height 16
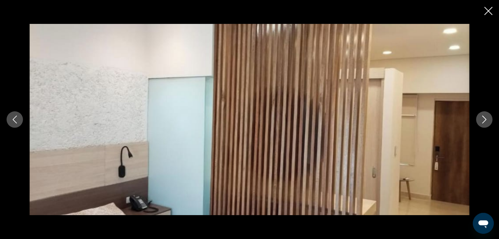
click at [479, 116] on button "Next image" at bounding box center [484, 119] width 16 height 16
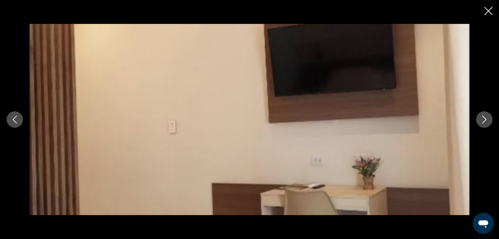
click at [479, 116] on button "Next image" at bounding box center [484, 119] width 16 height 16
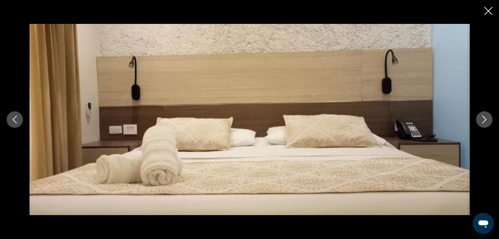
click at [479, 116] on button "Next image" at bounding box center [484, 119] width 16 height 16
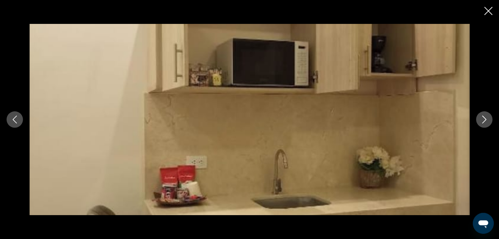
click at [479, 116] on button "Next image" at bounding box center [484, 119] width 16 height 16
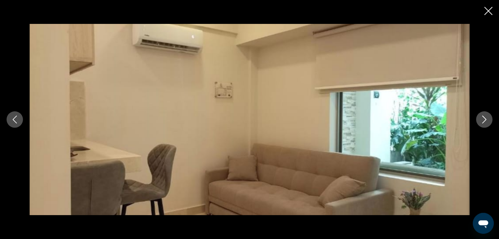
click at [479, 116] on button "Next image" at bounding box center [484, 119] width 16 height 16
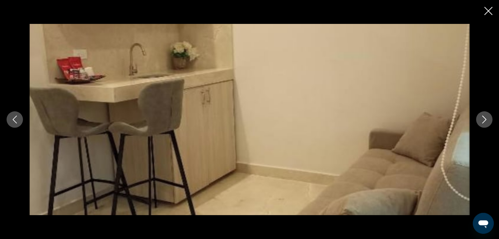
click at [479, 116] on button "Next image" at bounding box center [484, 119] width 16 height 16
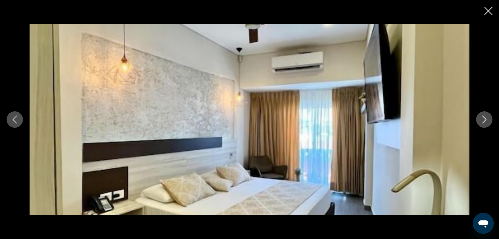
click at [479, 116] on button "Next image" at bounding box center [484, 119] width 16 height 16
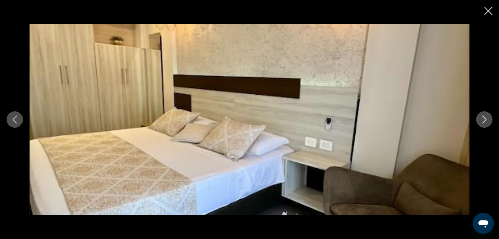
click at [479, 116] on button "Next image" at bounding box center [484, 119] width 16 height 16
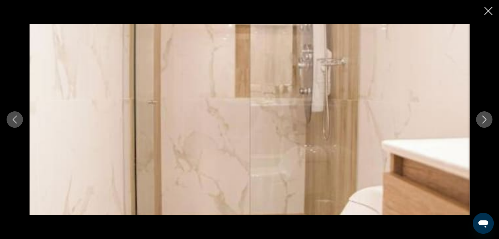
click at [479, 116] on button "Next image" at bounding box center [484, 119] width 16 height 16
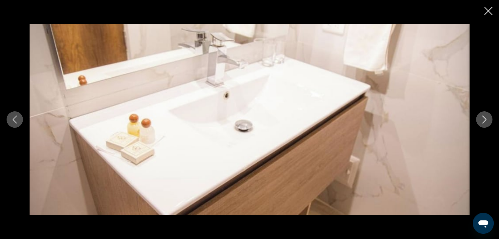
click at [479, 116] on button "Next image" at bounding box center [484, 119] width 16 height 16
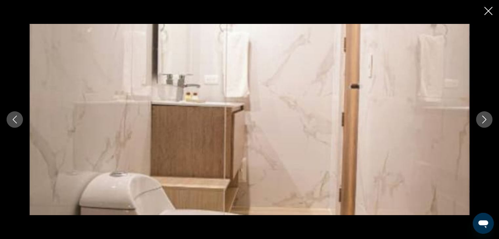
click at [479, 116] on button "Next image" at bounding box center [484, 119] width 16 height 16
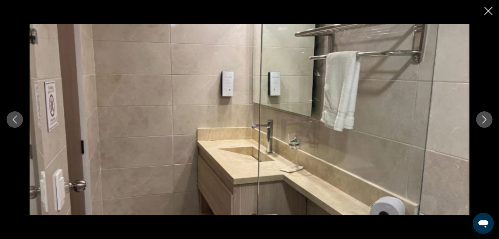
click at [479, 116] on button "Next image" at bounding box center [484, 119] width 16 height 16
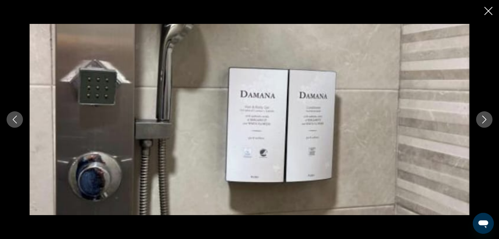
click at [479, 116] on button "Next image" at bounding box center [484, 119] width 16 height 16
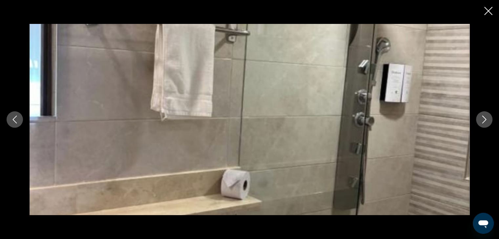
click at [479, 116] on button "Next image" at bounding box center [484, 119] width 16 height 16
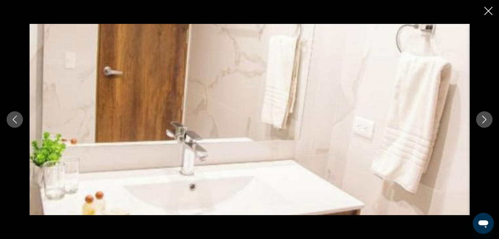
click at [479, 116] on button "Next image" at bounding box center [484, 119] width 16 height 16
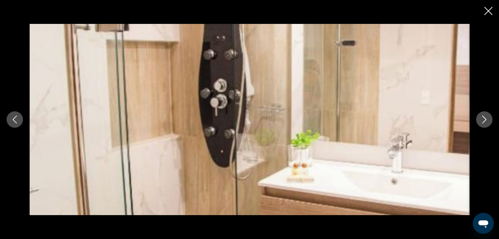
click at [479, 116] on button "Next image" at bounding box center [484, 119] width 16 height 16
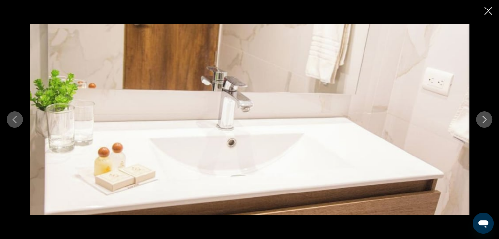
click at [479, 116] on button "Next image" at bounding box center [484, 119] width 16 height 16
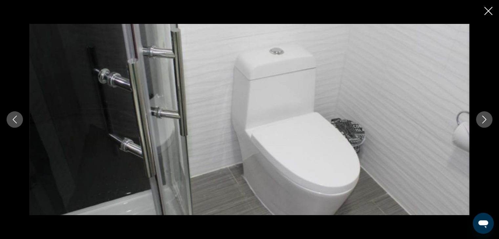
click at [479, 116] on button "Next image" at bounding box center [484, 119] width 16 height 16
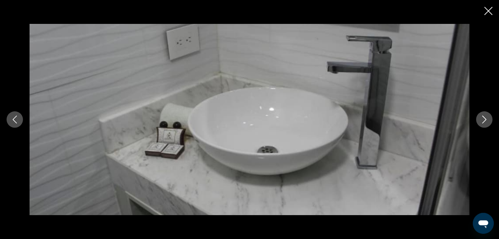
click at [479, 116] on button "Next image" at bounding box center [484, 119] width 16 height 16
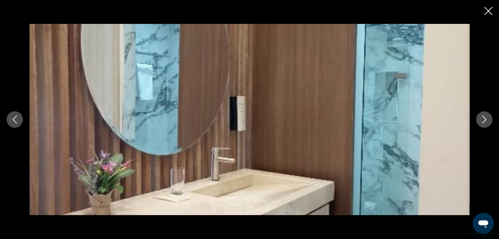
click at [479, 116] on button "Next image" at bounding box center [484, 119] width 16 height 16
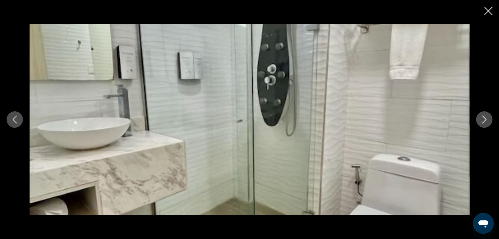
click at [479, 116] on button "Next image" at bounding box center [484, 119] width 16 height 16
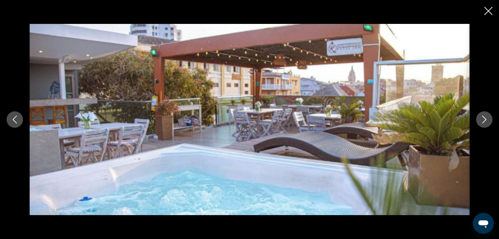
click at [479, 116] on button "Next image" at bounding box center [484, 119] width 16 height 16
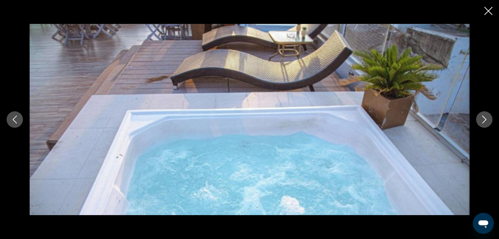
click at [479, 116] on button "Next image" at bounding box center [484, 119] width 16 height 16
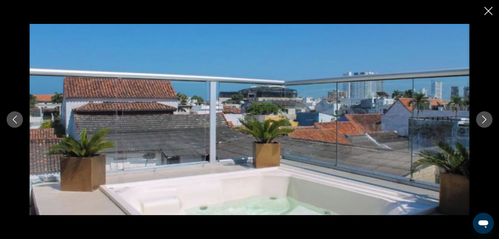
click at [479, 116] on button "Next image" at bounding box center [484, 119] width 16 height 16
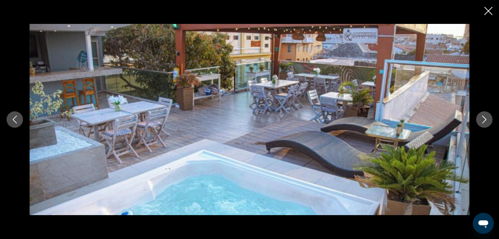
click at [479, 116] on button "Next image" at bounding box center [484, 119] width 16 height 16
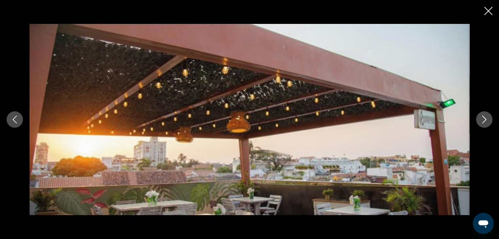
click at [479, 116] on button "Next image" at bounding box center [484, 119] width 16 height 16
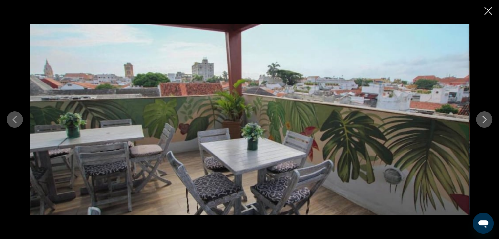
click at [479, 116] on button "Next image" at bounding box center [484, 119] width 16 height 16
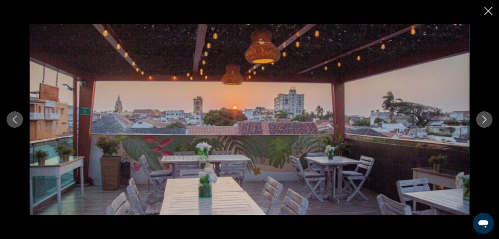
click at [479, 116] on button "Next image" at bounding box center [484, 119] width 16 height 16
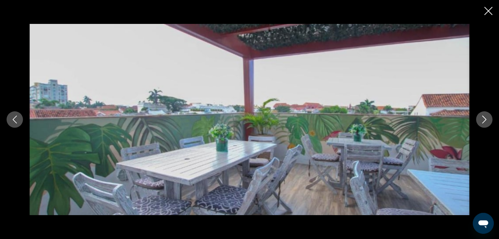
click at [479, 116] on button "Next image" at bounding box center [484, 119] width 16 height 16
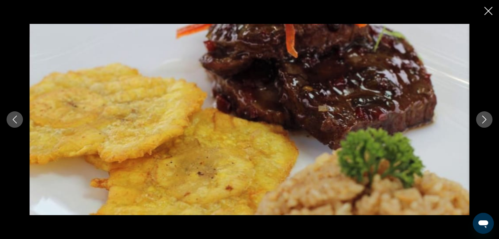
click at [479, 116] on button "Next image" at bounding box center [484, 119] width 16 height 16
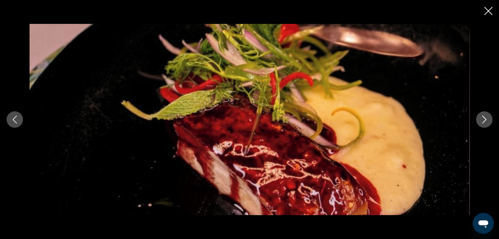
click at [479, 116] on button "Next image" at bounding box center [484, 119] width 16 height 16
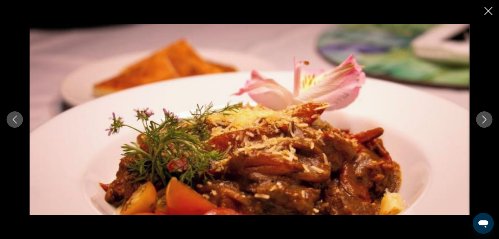
click at [479, 116] on button "Next image" at bounding box center [484, 119] width 16 height 16
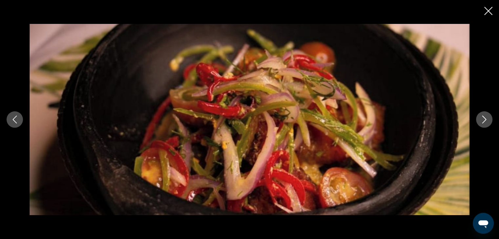
click at [479, 116] on button "Next image" at bounding box center [484, 119] width 16 height 16
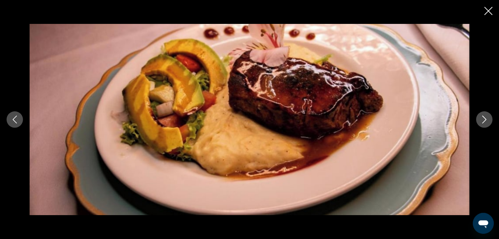
click at [479, 116] on button "Next image" at bounding box center [484, 119] width 16 height 16
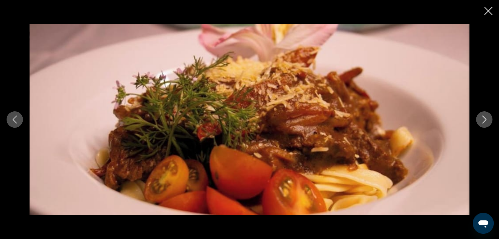
click at [479, 116] on button "Next image" at bounding box center [484, 119] width 16 height 16
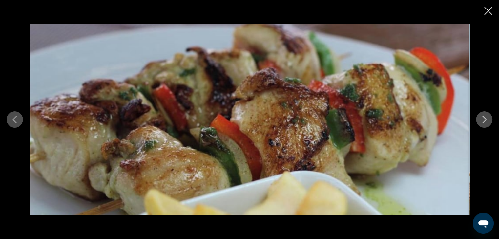
click at [479, 116] on button "Next image" at bounding box center [484, 119] width 16 height 16
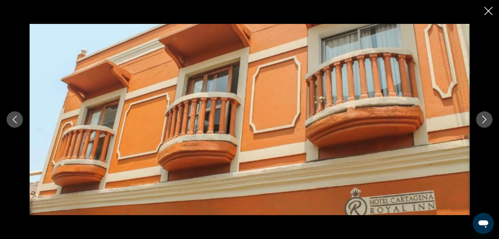
click at [479, 116] on button "Next image" at bounding box center [484, 119] width 16 height 16
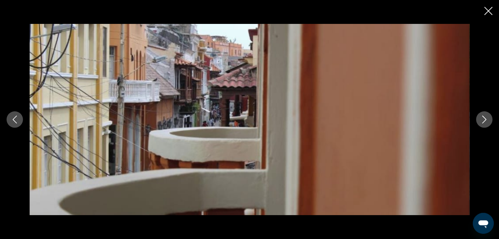
click at [479, 116] on button "Next image" at bounding box center [484, 119] width 16 height 16
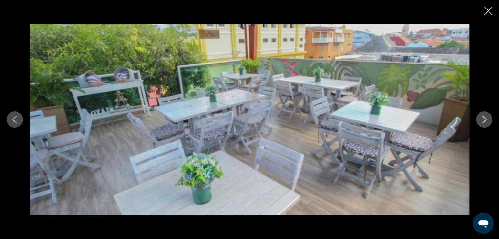
click at [479, 116] on button "Next image" at bounding box center [484, 119] width 16 height 16
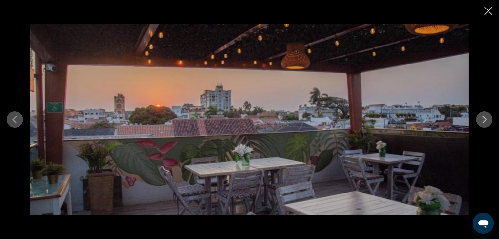
click at [479, 116] on button "Next image" at bounding box center [484, 119] width 16 height 16
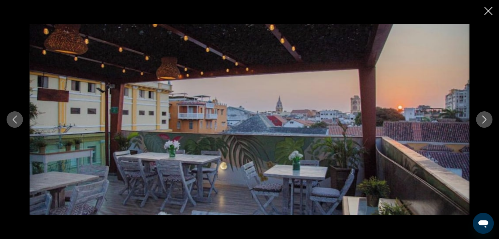
click at [479, 116] on button "Next image" at bounding box center [484, 119] width 16 height 16
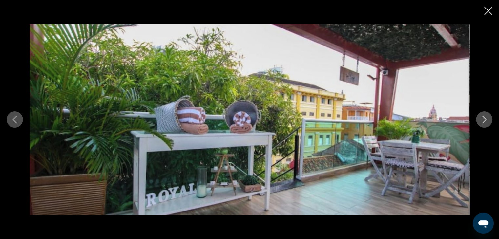
click at [479, 116] on button "Next image" at bounding box center [484, 119] width 16 height 16
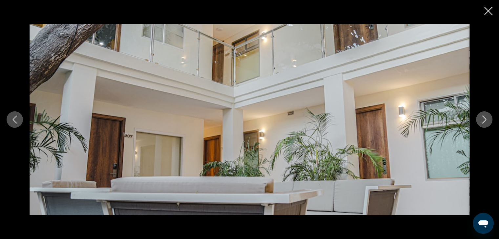
click at [479, 116] on button "Next image" at bounding box center [484, 119] width 16 height 16
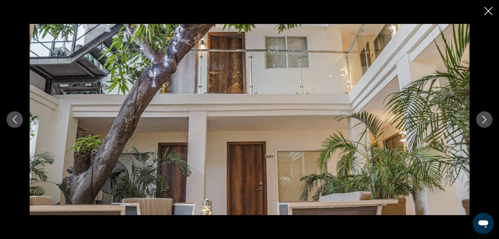
click at [479, 116] on button "Next image" at bounding box center [484, 119] width 16 height 16
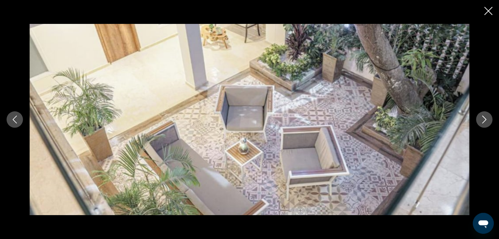
click at [479, 116] on button "Next image" at bounding box center [484, 119] width 16 height 16
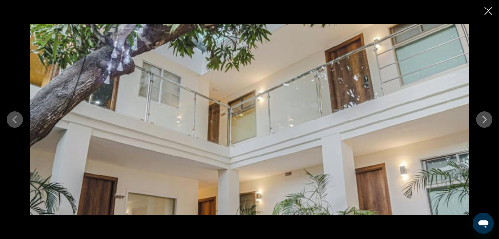
click at [479, 116] on button "Next image" at bounding box center [484, 119] width 16 height 16
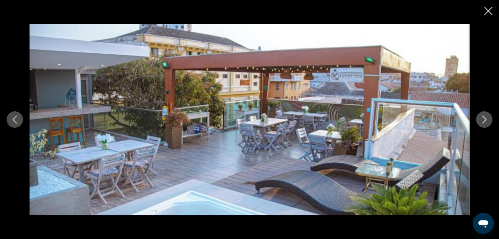
click at [487, 11] on icon "Close slideshow" at bounding box center [488, 11] width 8 height 8
